Goal: Information Seeking & Learning: Learn about a topic

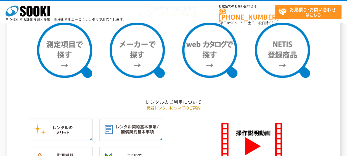
scroll to position [248, 0]
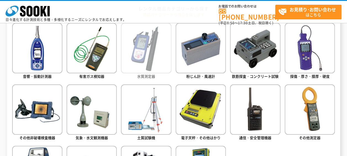
click at [157, 49] on img at bounding box center [146, 48] width 50 height 50
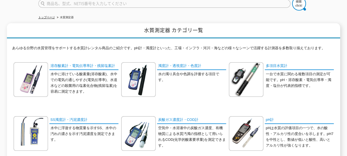
scroll to position [55, 0]
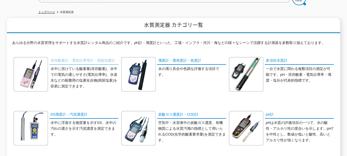
click at [91, 59] on link "溶存酸素計・電気伝導率計・残留塩素計" at bounding box center [83, 61] width 69 height 8
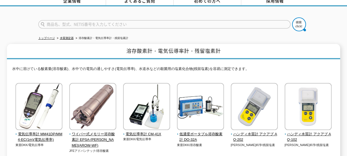
scroll to position [83, 0]
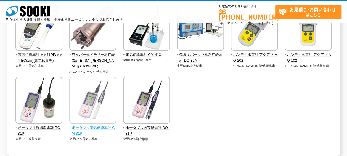
click at [102, 111] on img at bounding box center [92, 100] width 47 height 48
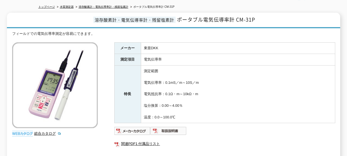
scroll to position [55, 0]
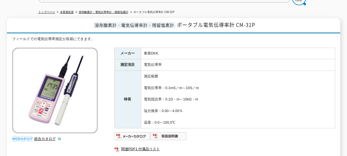
click at [171, 84] on td "測定範囲 電気伝導率：0.1mS／m～10S／m 電気抵抗率：0.1Ω・m～10kΩ・m 塩分換算：0.00～4.00％ 温度：0.0～100.0℃" at bounding box center [238, 99] width 194 height 57
drag, startPoint x: 164, startPoint y: 83, endPoint x: 171, endPoint y: 84, distance: 6.6
click at [171, 84] on td "測定範囲 電気伝導率：0.1mS／m～10S／m 電気抵抗率：0.1Ω・m～10kΩ・m 塩分換算：0.00～4.00％ 温度：0.0～100.0℃" at bounding box center [238, 99] width 194 height 57
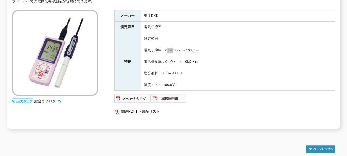
scroll to position [2, 0]
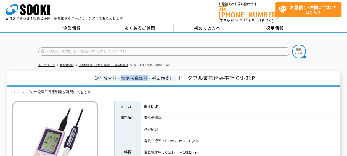
drag, startPoint x: 121, startPoint y: 74, endPoint x: 147, endPoint y: 75, distance: 26.0
click at [147, 75] on span "溶存酸素計・電気伝導率計・残留塩素計" at bounding box center [134, 78] width 82 height 6
copy span "電気伝導率計"
